Goal: Information Seeking & Learning: Learn about a topic

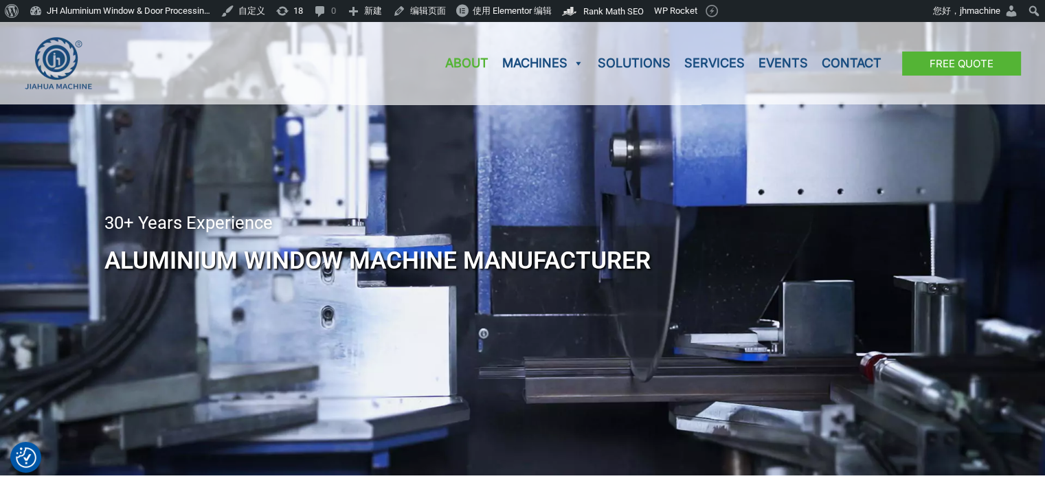
click at [461, 62] on link "About" at bounding box center [467, 63] width 57 height 82
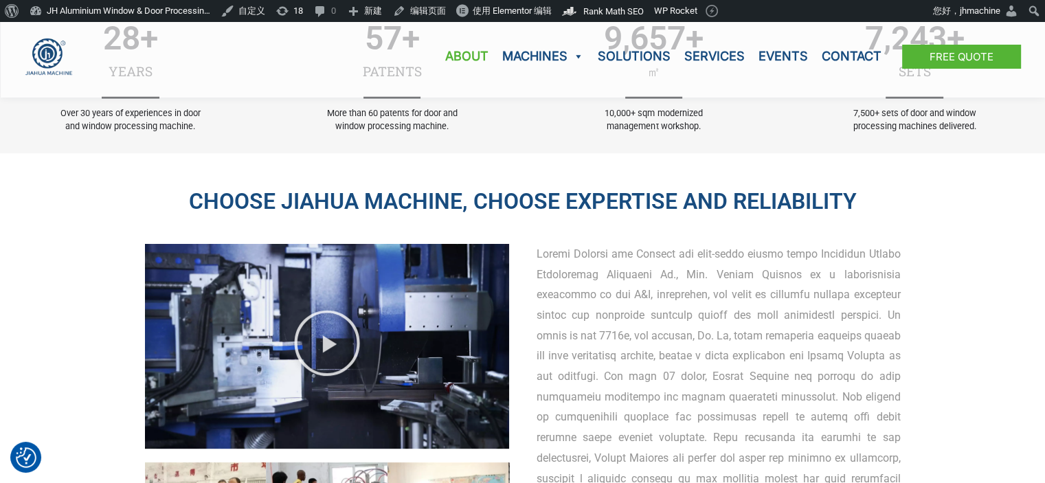
scroll to position [687, 0]
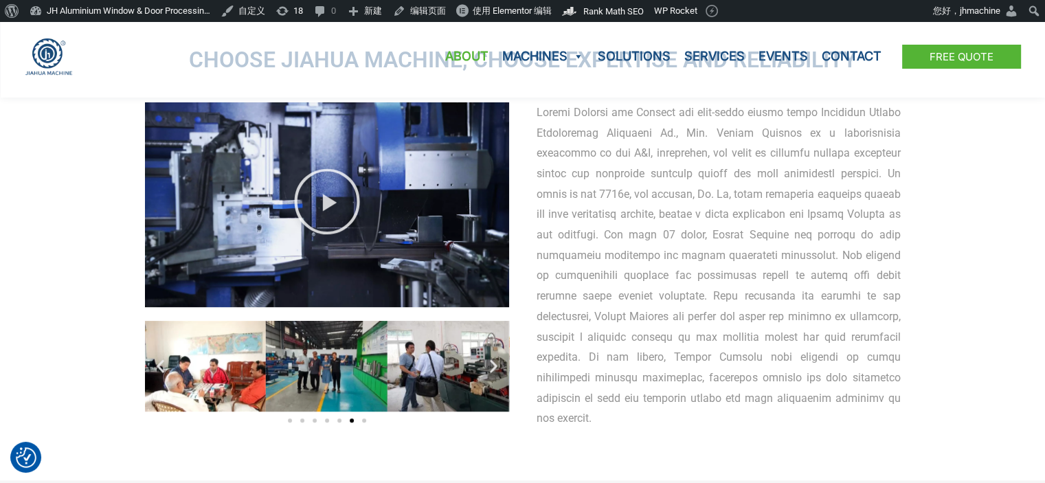
drag, startPoint x: 728, startPoint y: 132, endPoint x: 743, endPoint y: 416, distance: 284.3
click at [743, 416] on div at bounding box center [719, 265] width 364 height 326
copy div "Jiahua Machine is a manufacturer dedicated to the R&D, production, and sales of…"
